Goal: Transaction & Acquisition: Purchase product/service

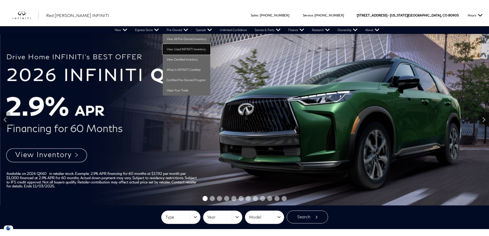
click at [179, 47] on link "View Used INFINITI Inventory" at bounding box center [186, 49] width 47 height 10
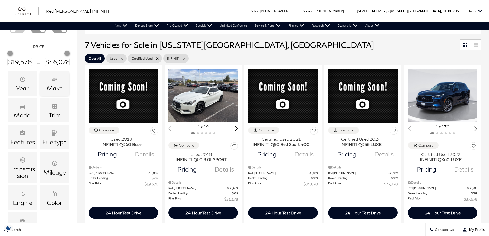
click at [48, 85] on div "Make" at bounding box center [55, 88] width 16 height 7
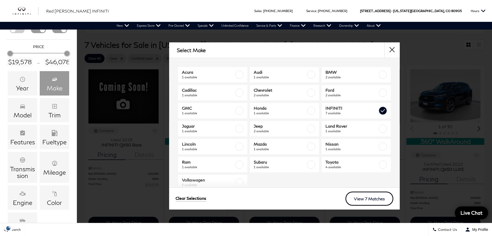
click at [367, 200] on link "View 7 Matches" at bounding box center [370, 198] width 48 height 14
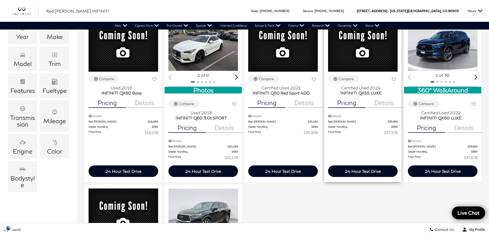
scroll to position [51, 0]
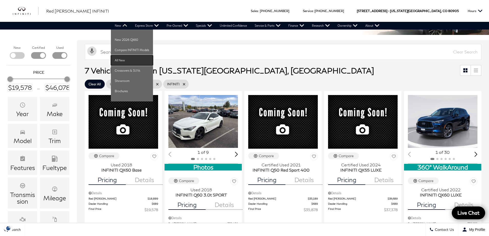
click at [123, 61] on link "All New" at bounding box center [132, 60] width 42 height 10
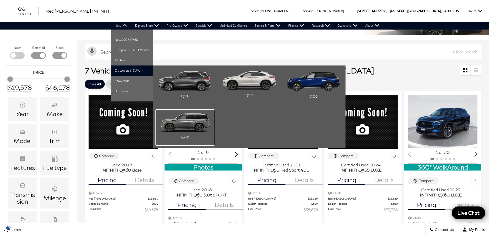
click at [177, 122] on img "Main Navigation" at bounding box center [184, 122] width 53 height 20
